Goal: Task Accomplishment & Management: Complete application form

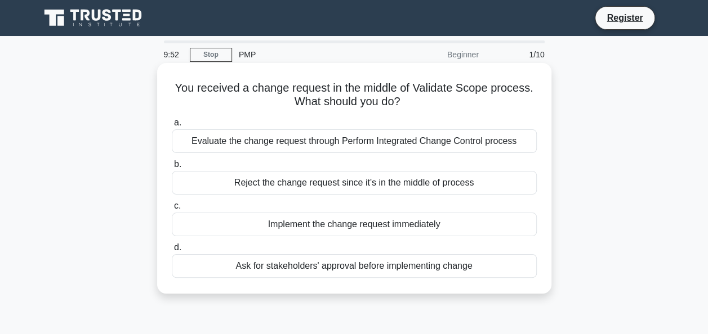
click at [265, 148] on div "Evaluate the change request through Perform Integrated Change Control process" at bounding box center [354, 141] width 365 height 24
click at [172, 127] on input "a. Evaluate the change request through Perform Integrated Change Control process" at bounding box center [172, 122] width 0 height 7
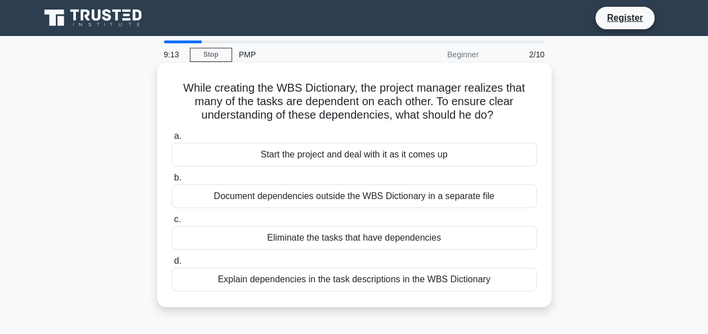
click at [211, 287] on div "Explain dependencies in the task descriptions in the WBS Dictionary" at bounding box center [354, 280] width 365 height 24
click at [172, 265] on input "d. Explain dependencies in the task descriptions in the WBS Dictionary" at bounding box center [172, 261] width 0 height 7
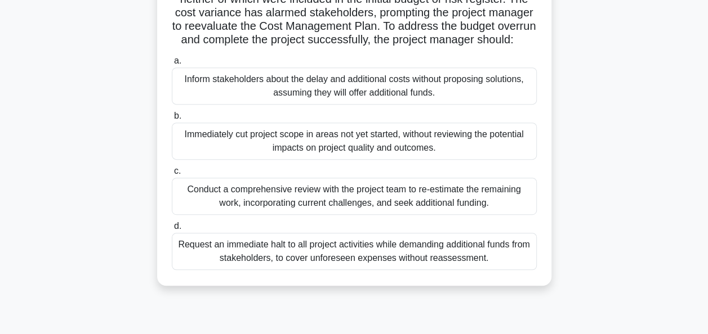
scroll to position [203, 0]
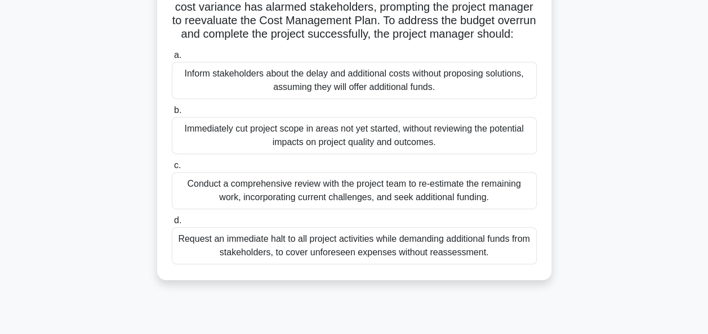
click at [245, 209] on div "Conduct a comprehensive review with the project team to re-estimate the remaini…" at bounding box center [354, 190] width 365 height 37
click at [172, 169] on input "c. Conduct a comprehensive review with the project team to re-estimate the rema…" at bounding box center [172, 165] width 0 height 7
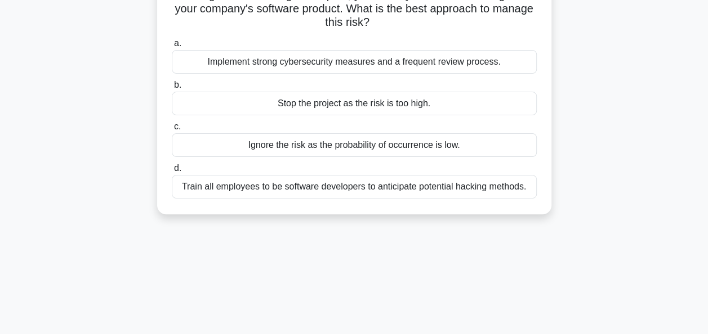
scroll to position [0, 0]
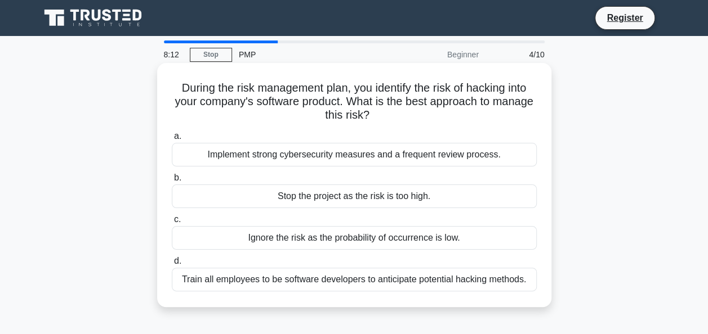
click at [191, 158] on div "Implement strong cybersecurity measures and a frequent review process." at bounding box center [354, 155] width 365 height 24
click at [172, 140] on input "a. Implement strong cybersecurity measures and a frequent review process." at bounding box center [172, 136] width 0 height 7
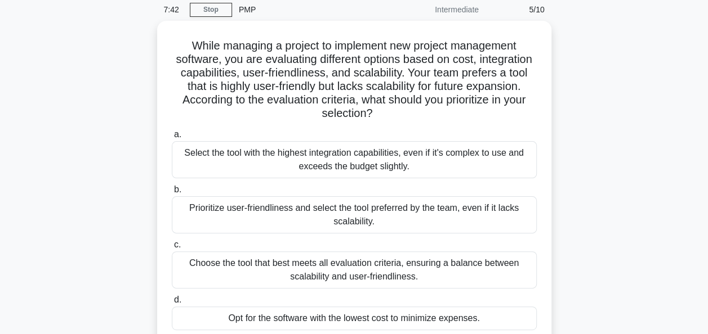
scroll to position [68, 0]
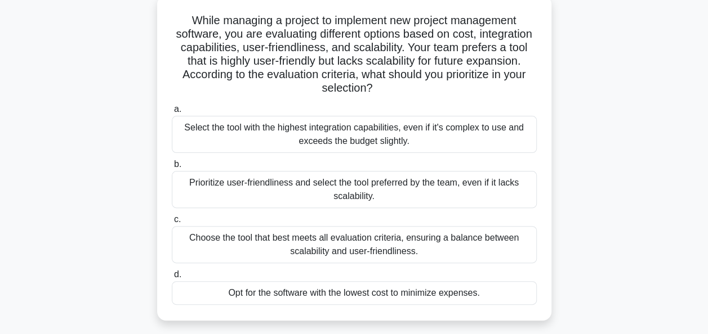
click at [232, 252] on div "Choose the tool that best meets all evaluation criteria, ensuring a balance bet…" at bounding box center [354, 244] width 365 height 37
click at [172, 224] on input "c. Choose the tool that best meets all evaluation criteria, ensuring a balance …" at bounding box center [172, 219] width 0 height 7
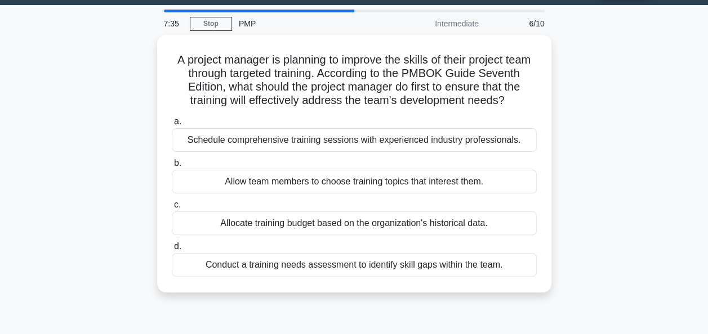
scroll to position [0, 0]
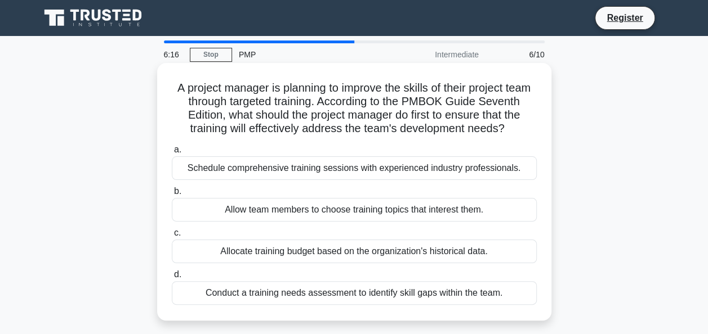
click at [213, 305] on div "Conduct a training needs assessment to identify skill gaps within the team." at bounding box center [354, 293] width 365 height 24
click at [172, 279] on input "d. Conduct a training needs assessment to identify skill gaps within the team." at bounding box center [172, 274] width 0 height 7
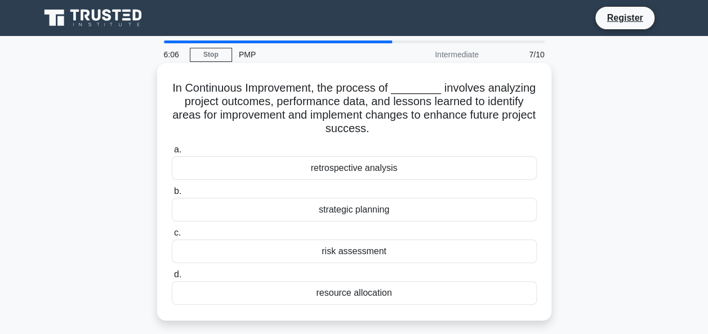
click at [224, 180] on div "retrospective analysis" at bounding box center [354, 169] width 365 height 24
click at [172, 154] on input "a. retrospective analysis" at bounding box center [172, 149] width 0 height 7
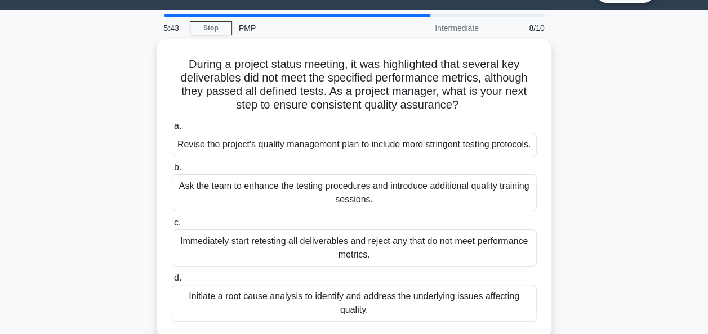
scroll to position [30, 0]
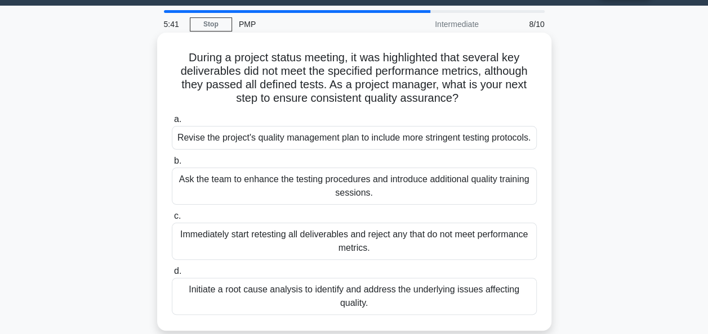
click at [374, 306] on div "Initiate a root cause analysis to identify and address the underlying issues af…" at bounding box center [354, 296] width 365 height 37
click at [172, 275] on input "d. Initiate a root cause analysis to identify and address the underlying issues…" at bounding box center [172, 271] width 0 height 7
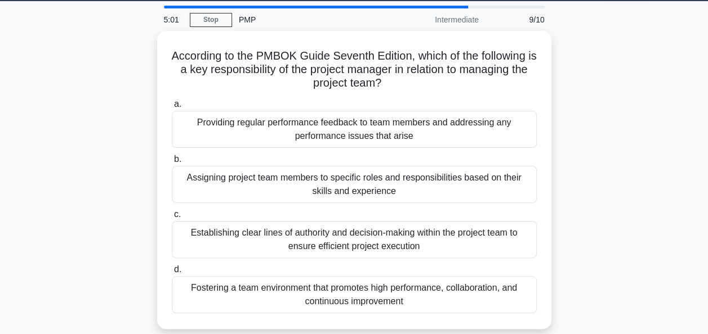
scroll to position [36, 0]
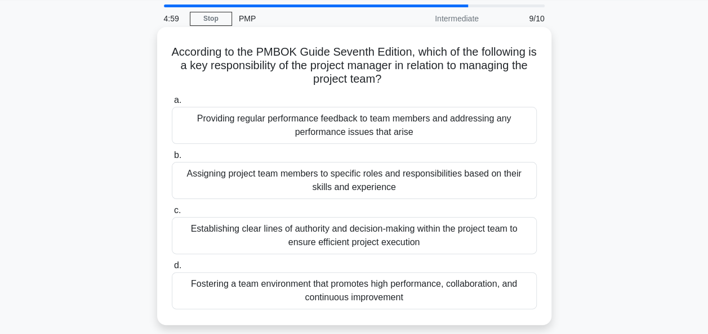
click at [395, 289] on div "Fostering a team environment that promotes high performance, collaboration, and…" at bounding box center [354, 290] width 365 height 37
click at [172, 270] on input "d. Fostering a team environment that promotes high performance, collaboration, …" at bounding box center [172, 265] width 0 height 7
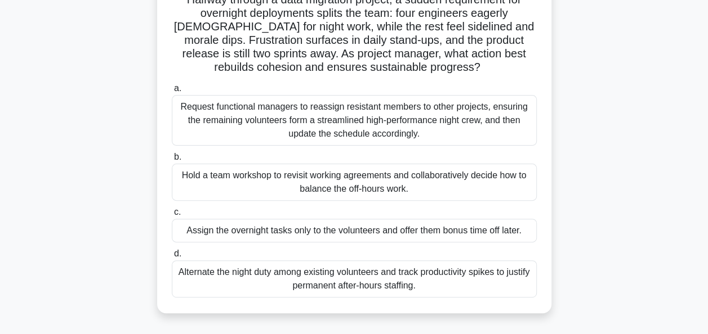
scroll to position [95, 0]
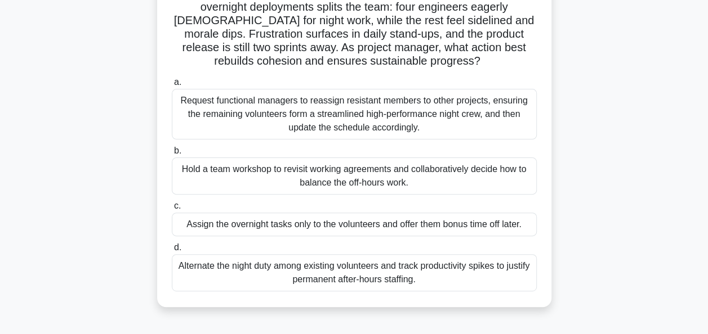
click at [418, 176] on div "Hold a team workshop to revisit working agreements and collaboratively decide h…" at bounding box center [354, 176] width 365 height 37
click at [172, 155] on input "b. Hold a team workshop to revisit working agreements and collaboratively decid…" at bounding box center [172, 151] width 0 height 7
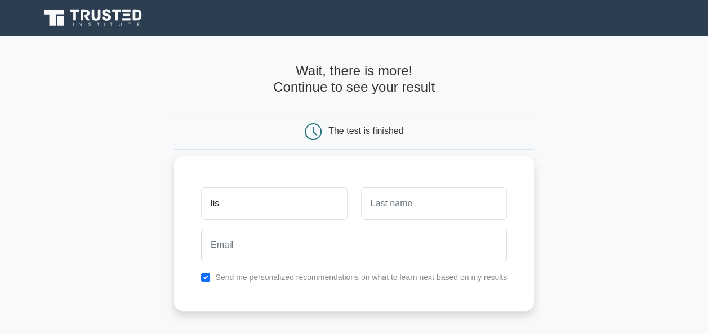
type input "lisa"
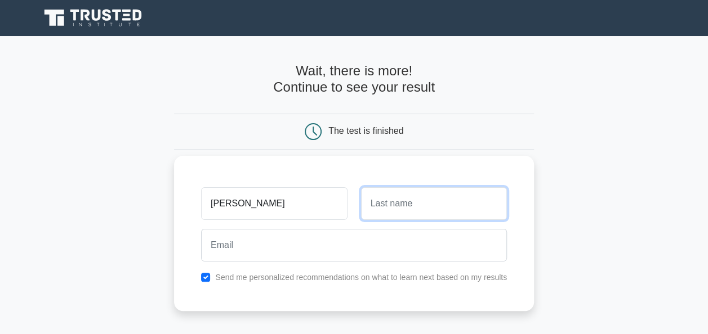
type input "kennedy"
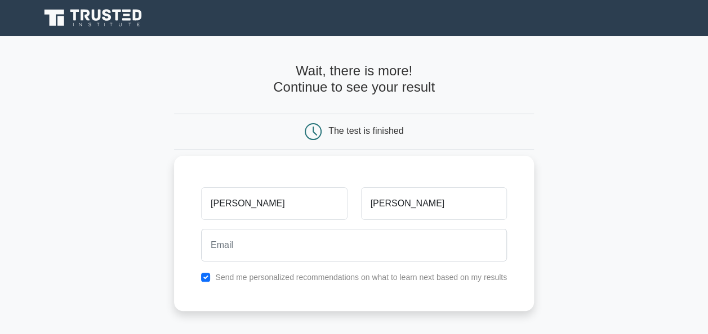
type input "lisa.l.kennedy@henkel.com"
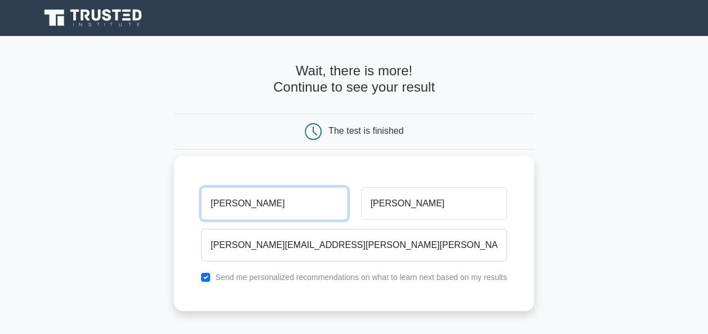
type input "lisa"
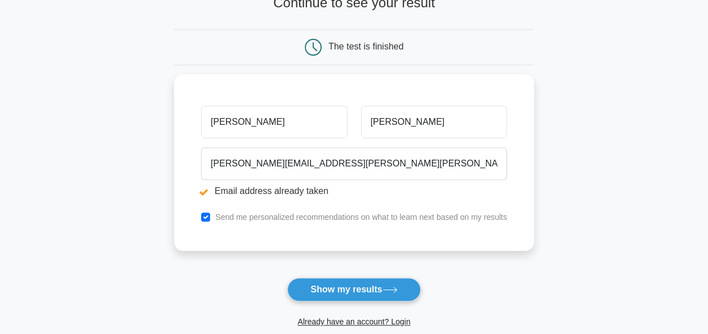
scroll to position [137, 0]
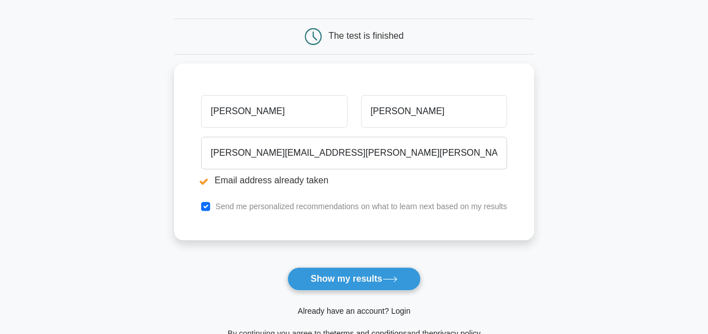
click at [299, 308] on link "Already have an account? Login" at bounding box center [353, 311] width 113 height 9
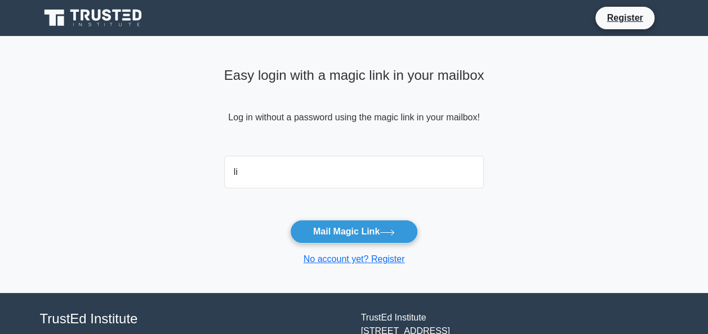
type input "[PERSON_NAME][EMAIL_ADDRESS][PERSON_NAME][PERSON_NAME][DOMAIN_NAME]"
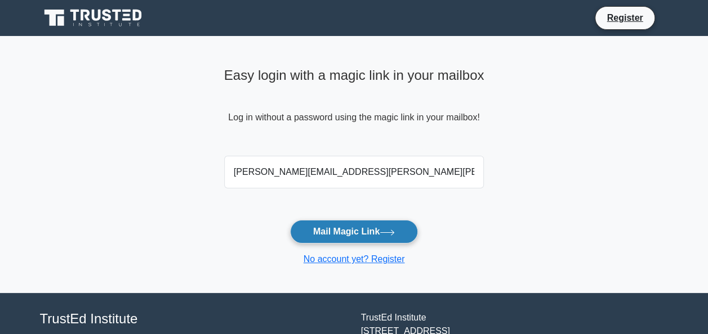
click at [323, 224] on button "Mail Magic Link" at bounding box center [354, 232] width 128 height 24
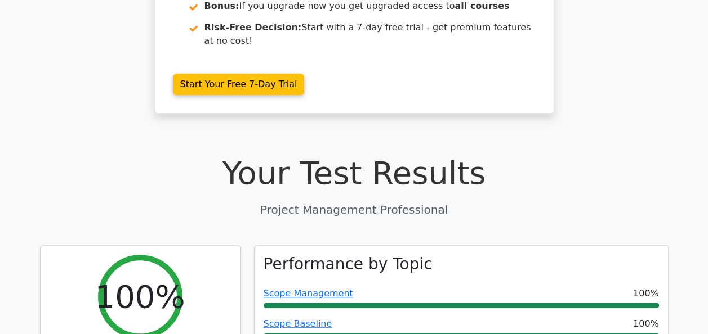
scroll to position [270, 0]
